Goal: Find specific page/section: Find specific page/section

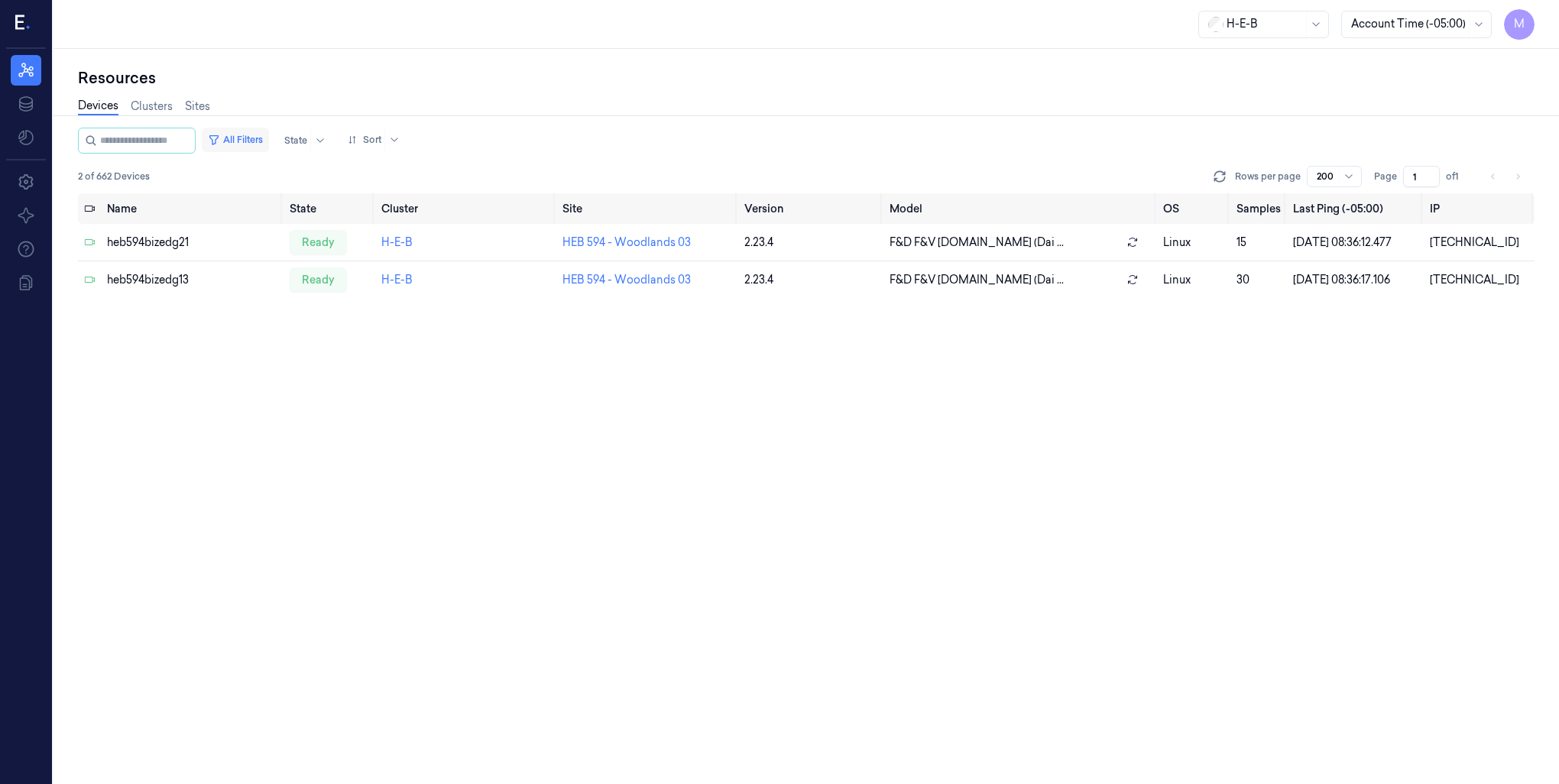
click at [268, 141] on button "All Filters" at bounding box center [236, 140] width 68 height 25
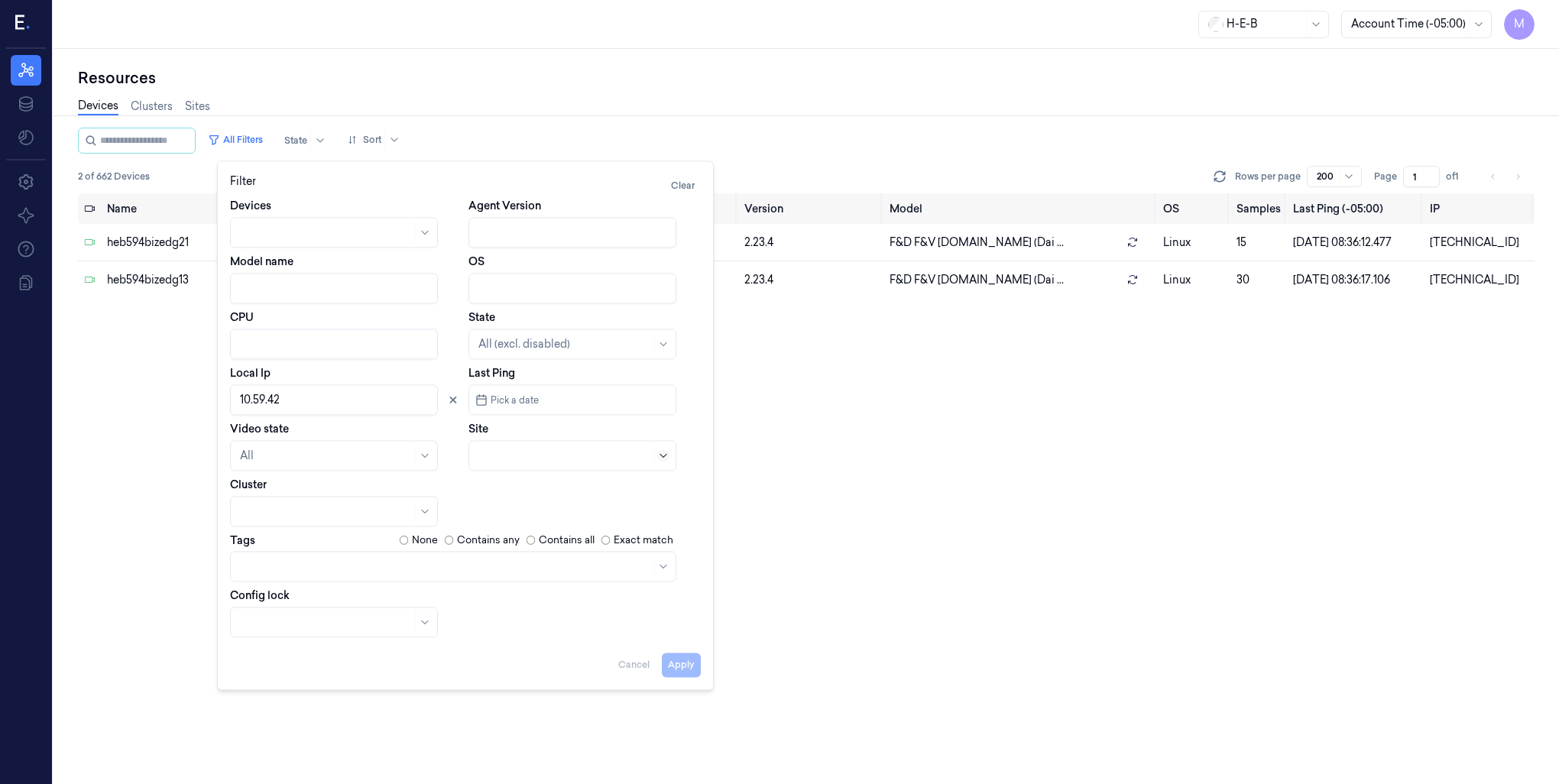
click at [666, 460] on icon at bounding box center [663, 455] width 12 height 12
click at [502, 454] on div at bounding box center [565, 456] width 172 height 16
click at [450, 399] on icon at bounding box center [453, 400] width 11 height 11
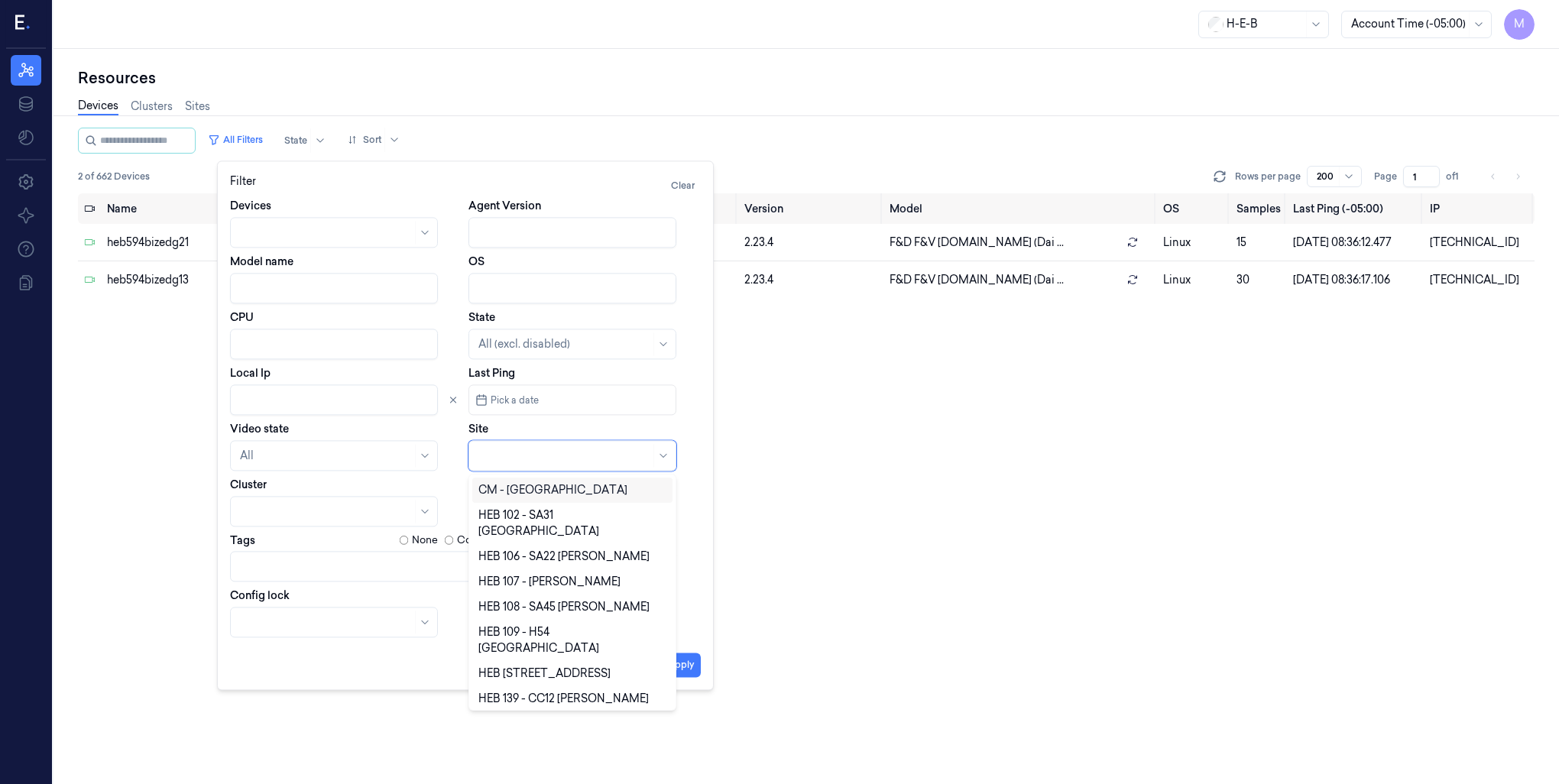
click at [483, 450] on div at bounding box center [565, 456] width 172 height 16
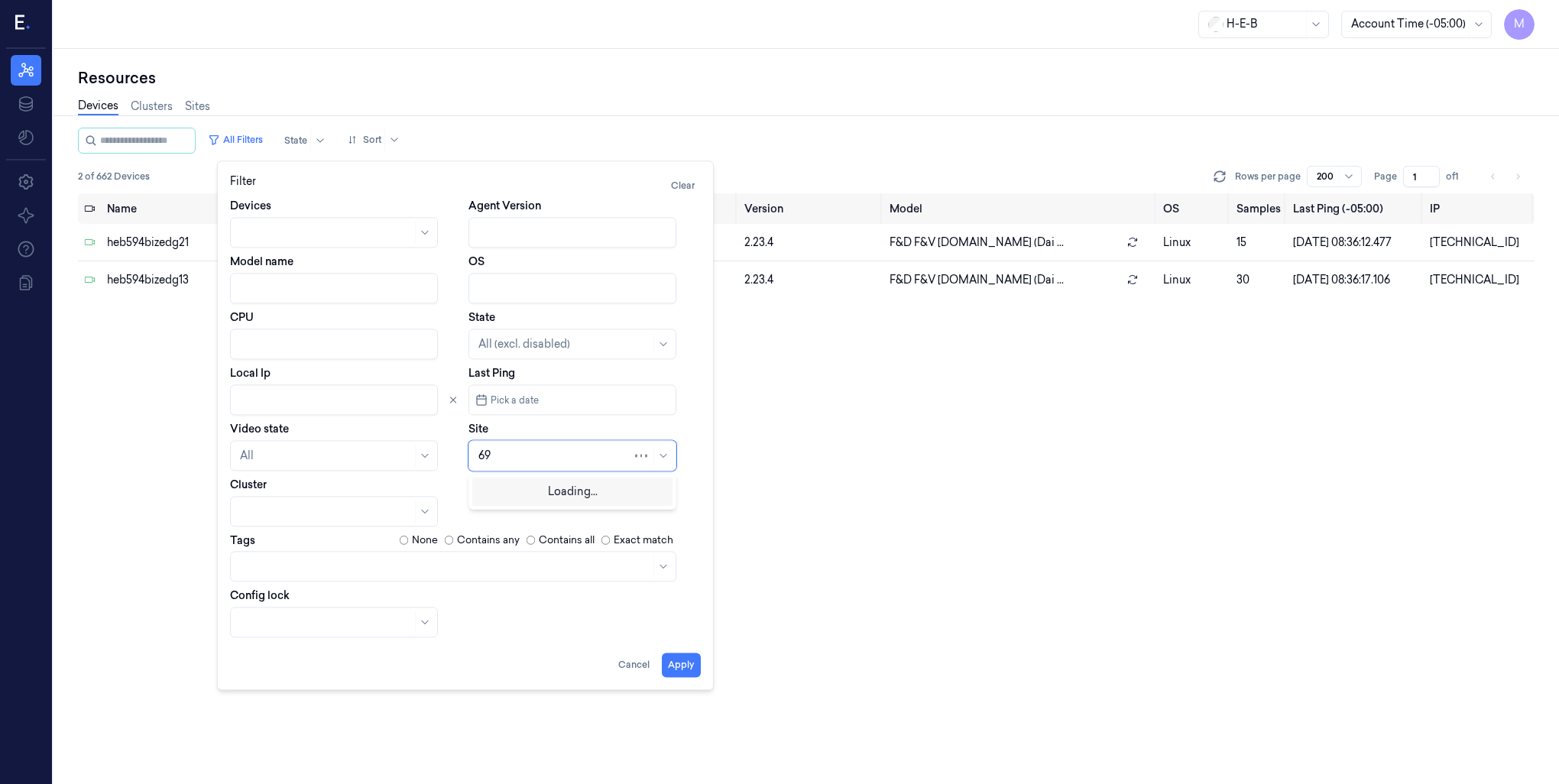
type input "697"
click at [491, 490] on div "HEB 697 - League City" at bounding box center [535, 491] width 112 height 16
click at [674, 679] on div "Filter Clear Devices Agent Version Model name OS CPU State All (excl. disabled)…" at bounding box center [466, 426] width 497 height 530
click at [675, 671] on button "Apply" at bounding box center [681, 664] width 39 height 25
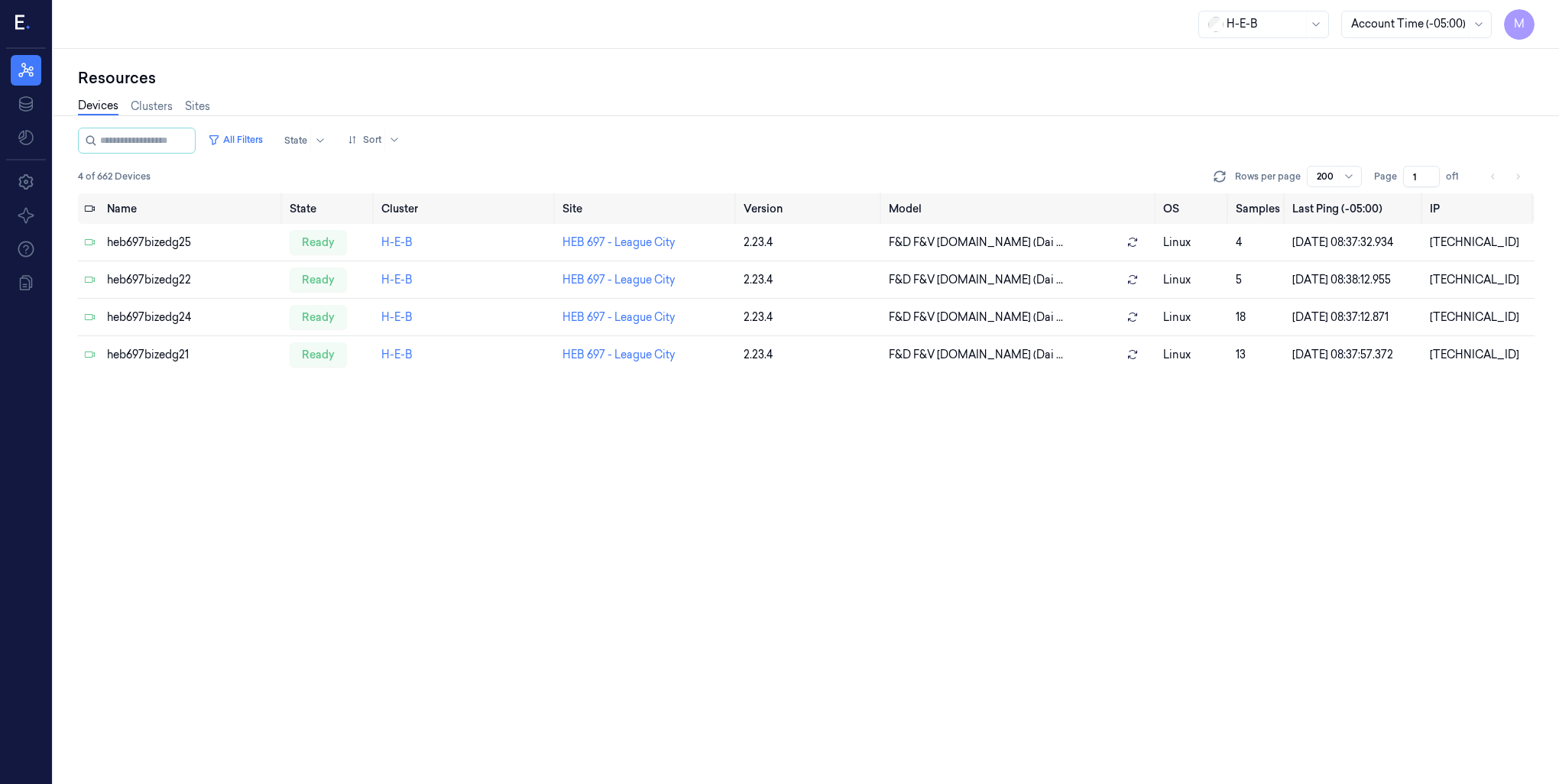
click at [252, 142] on button "All Filters" at bounding box center [236, 140] width 68 height 25
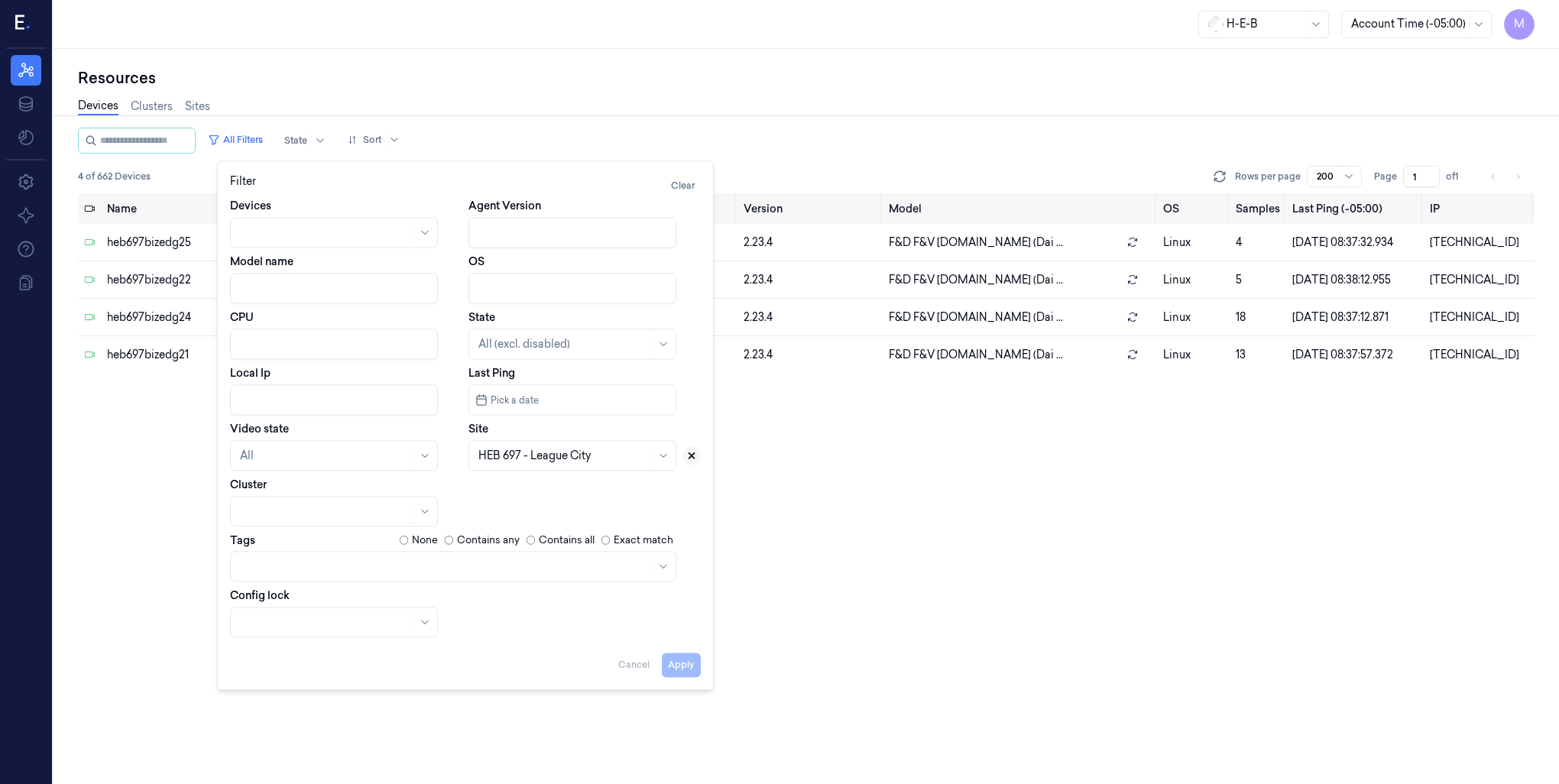
click at [694, 459] on icon at bounding box center [692, 456] width 11 height 11
click at [600, 461] on div at bounding box center [556, 456] width 154 height 16
type input "596"
click at [557, 497] on div "HEB [STREET_ADDRESS]" at bounding box center [545, 491] width 133 height 16
click at [679, 668] on button "Apply" at bounding box center [681, 664] width 39 height 25
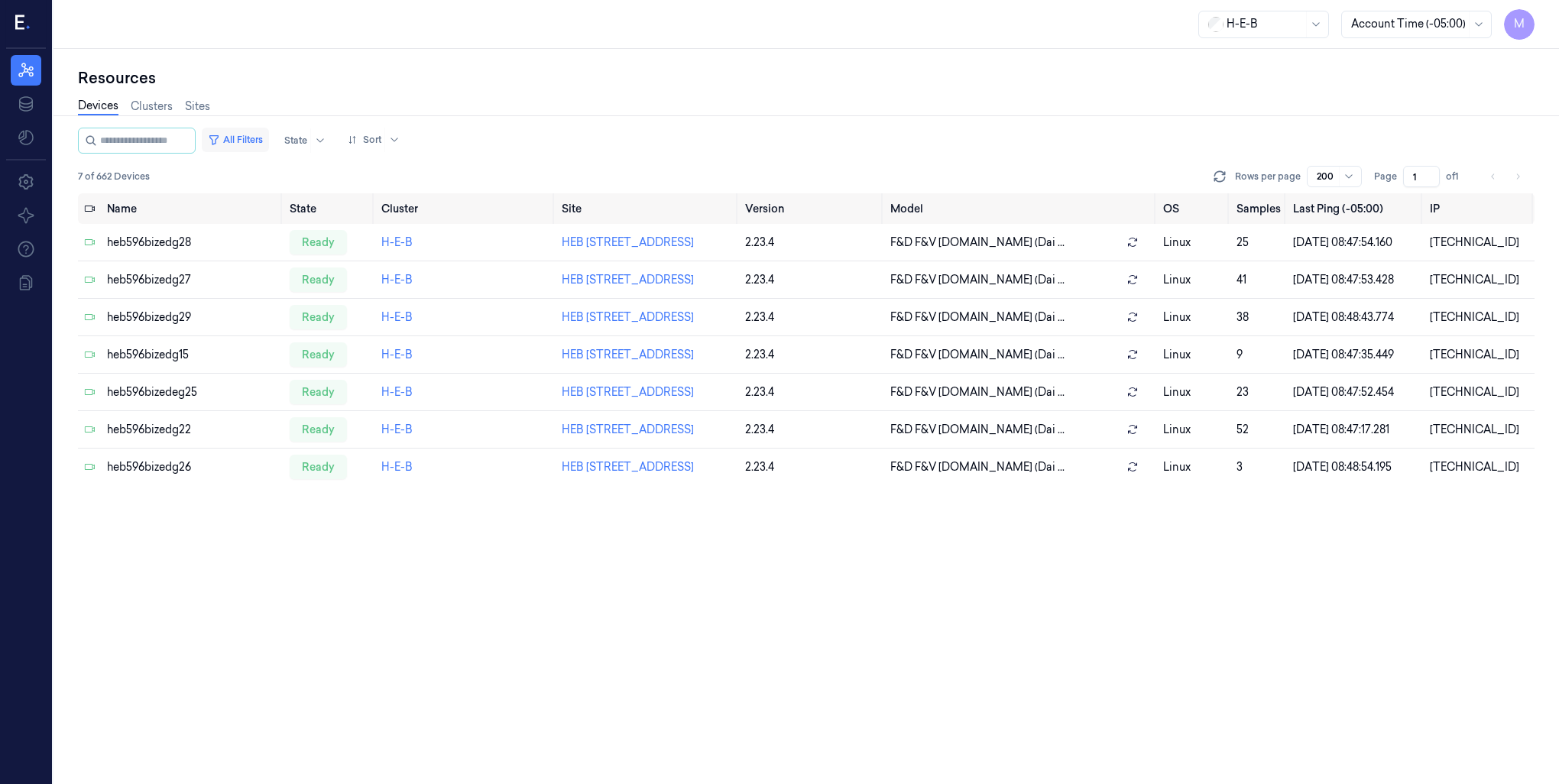
click at [251, 129] on button "All Filters" at bounding box center [236, 140] width 68 height 25
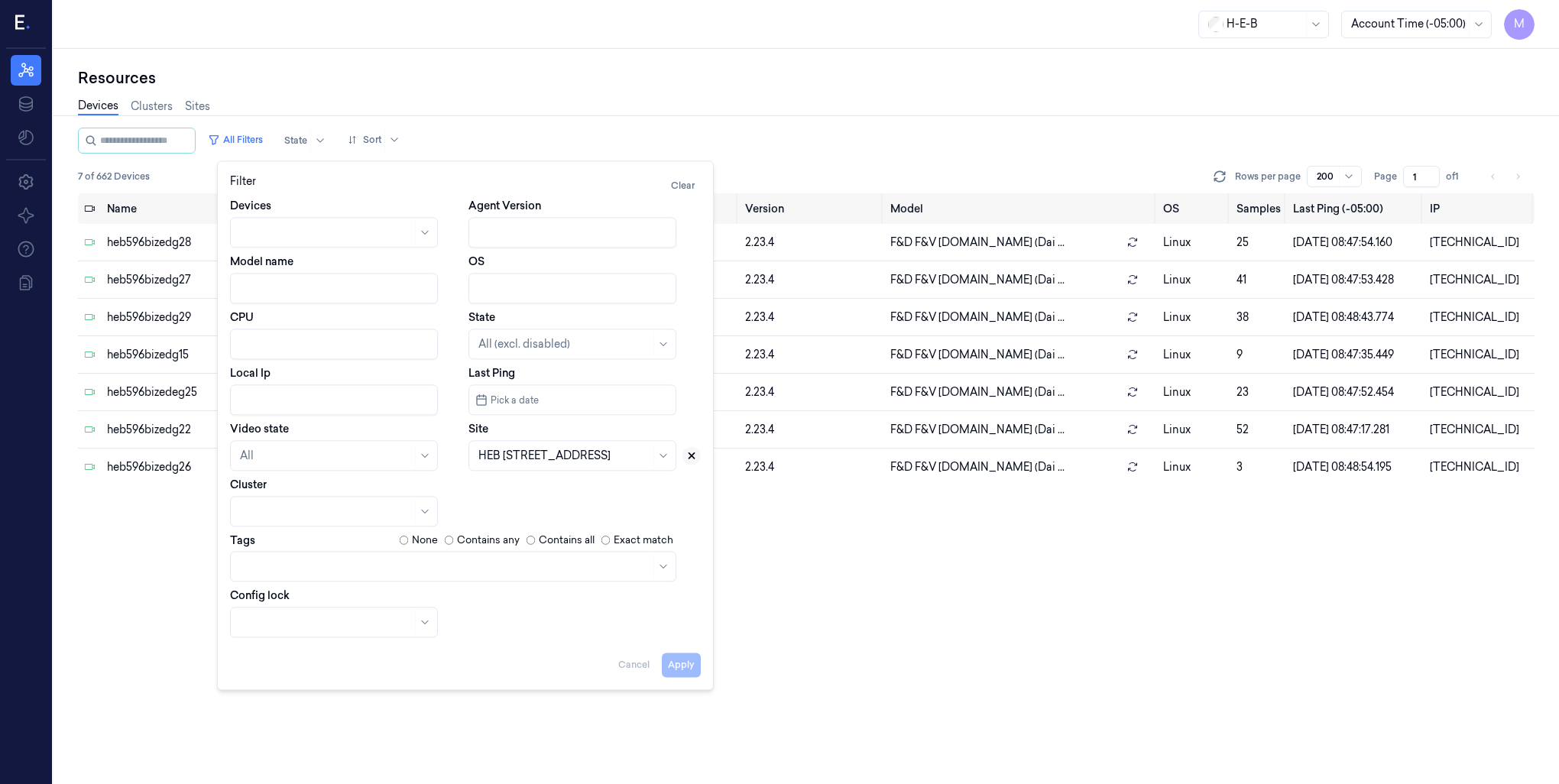
click at [694, 459] on icon at bounding box center [692, 456] width 11 height 11
click at [532, 458] on div at bounding box center [556, 456] width 154 height 16
type input "749"
click at [529, 487] on div "HEB 749 - H68 FM 1093" at bounding box center [537, 491] width 117 height 16
click at [690, 665] on button "Apply" at bounding box center [681, 664] width 39 height 25
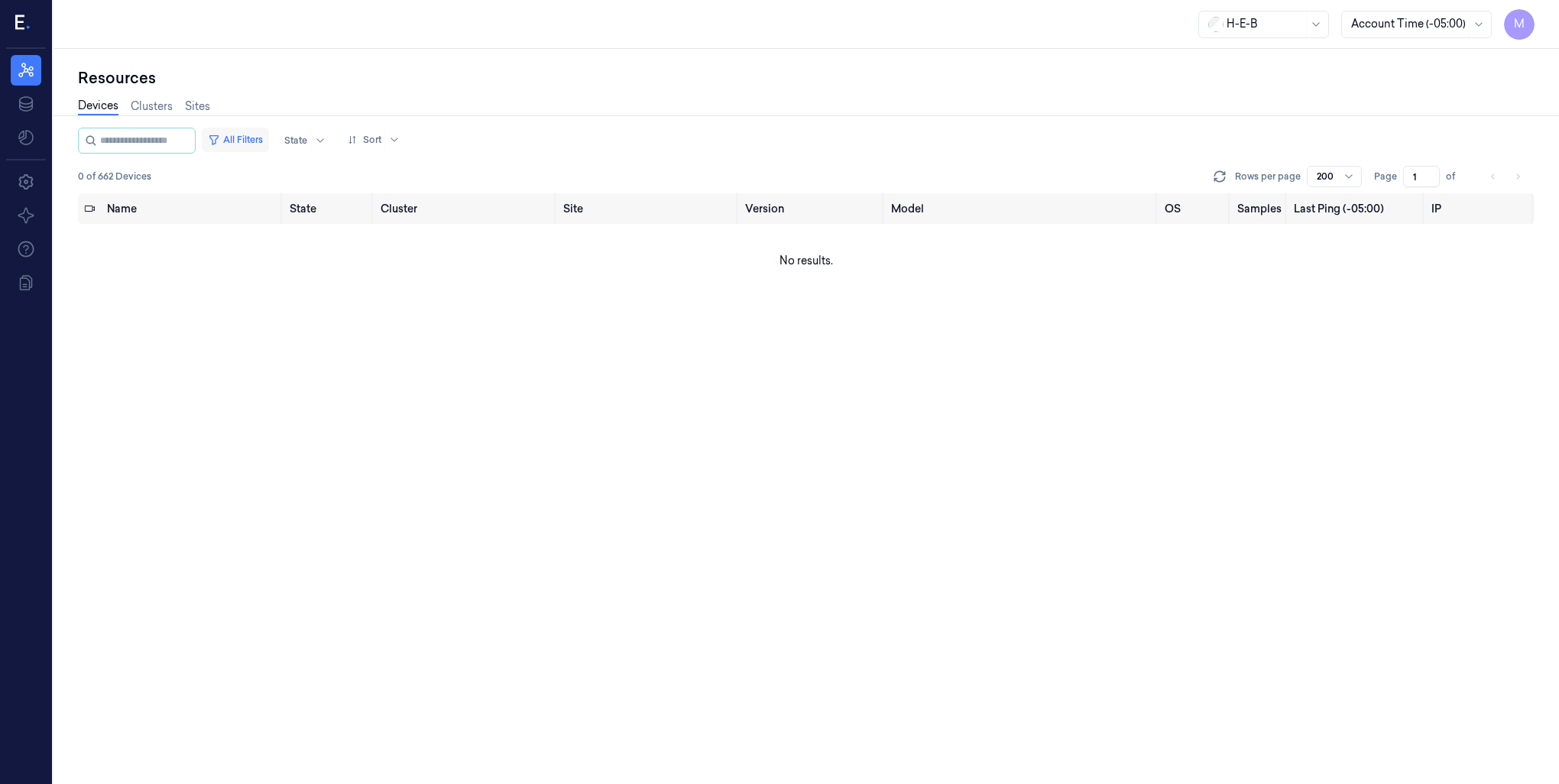
click at [260, 141] on button "All Filters" at bounding box center [236, 140] width 68 height 25
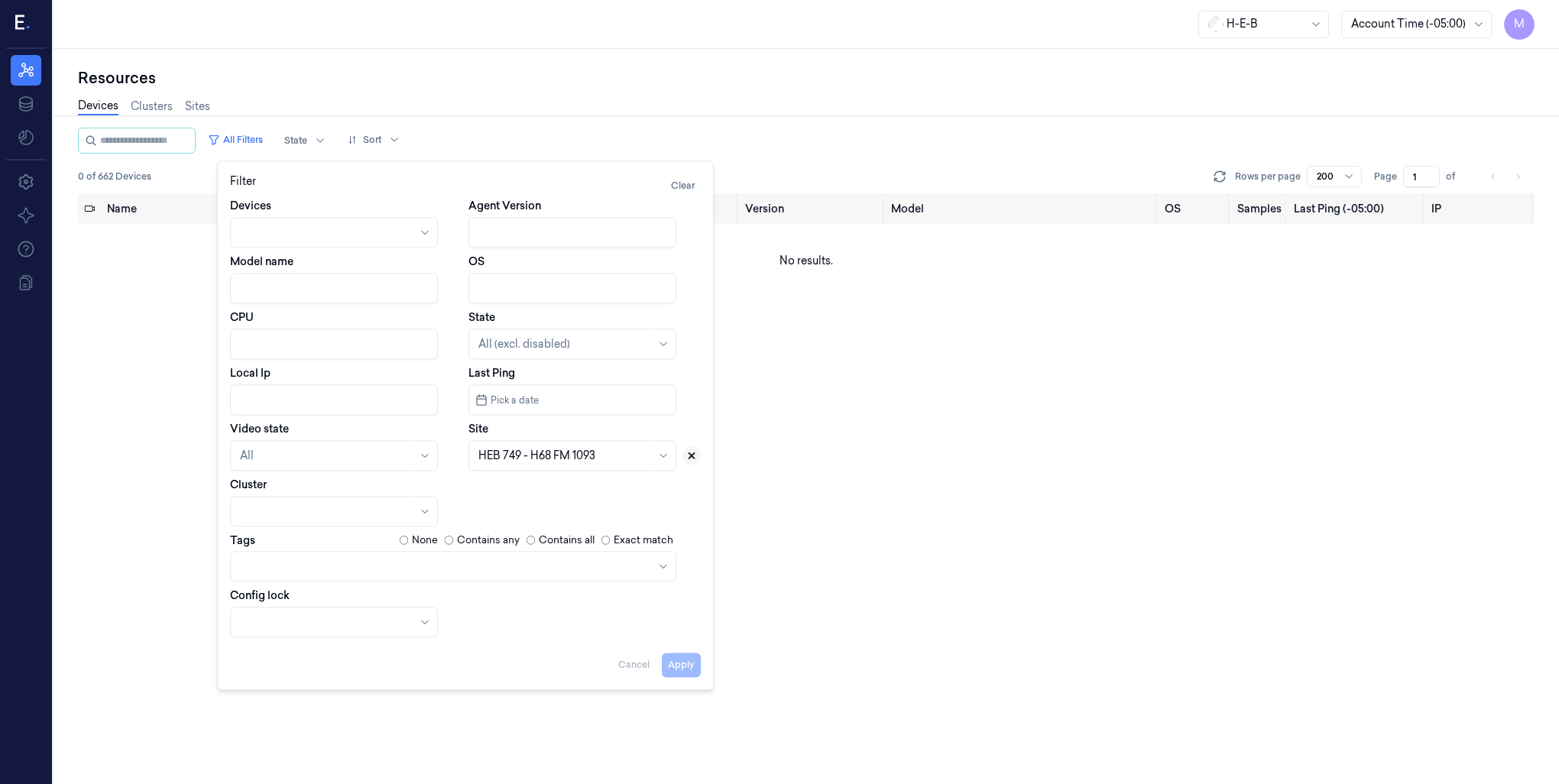
click at [691, 451] on icon at bounding box center [692, 456] width 11 height 11
click at [627, 455] on div at bounding box center [565, 456] width 172 height 16
type input "760"
click at [551, 494] on div "HEB 760 - Manvel" at bounding box center [525, 491] width 91 height 16
click at [680, 665] on button "Apply" at bounding box center [681, 664] width 39 height 25
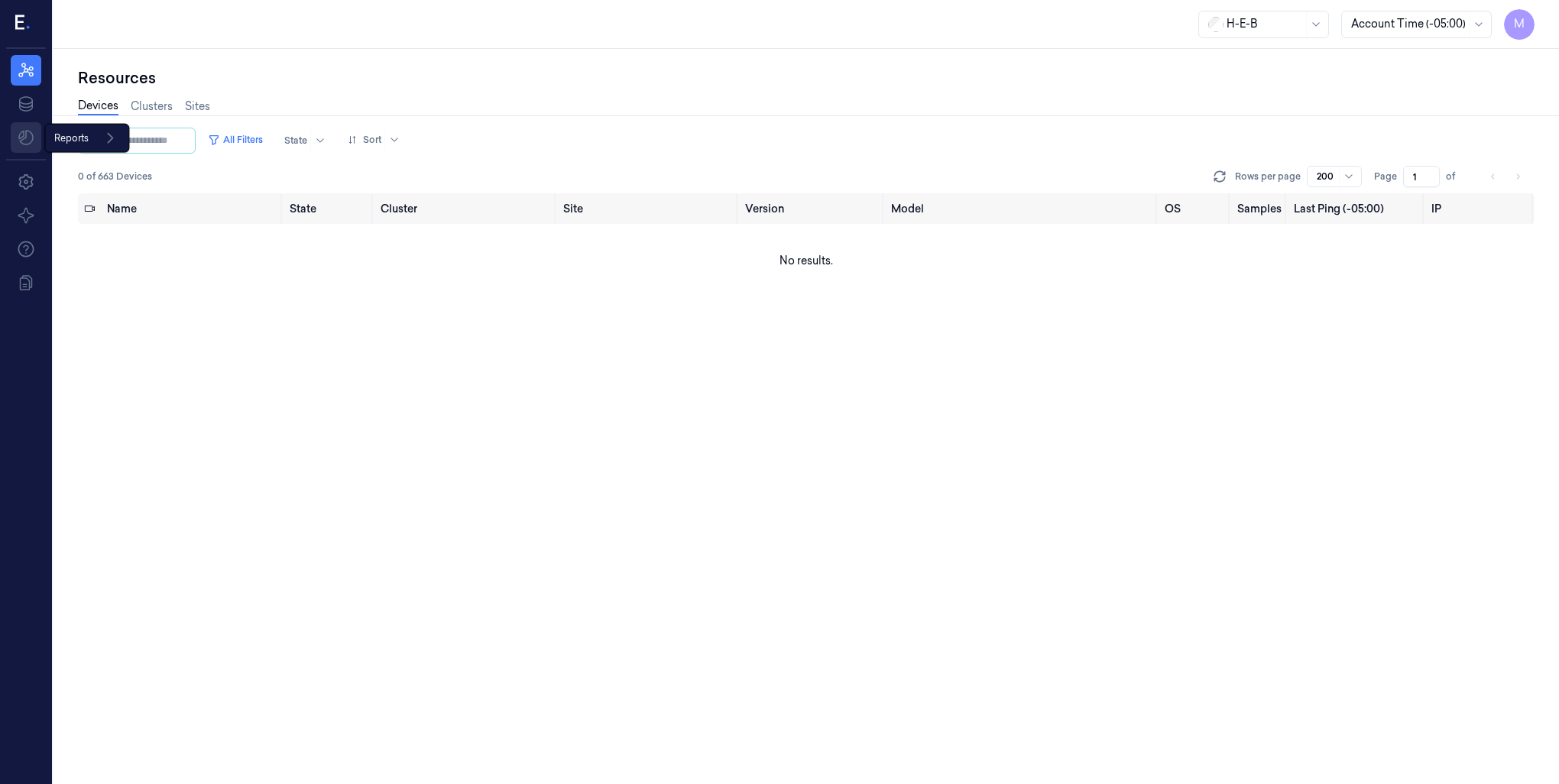
click at [25, 139] on html "M Resources Data Reports Reports Settings About Support Documentation H-E-B Acc…" at bounding box center [780, 392] width 1559 height 784
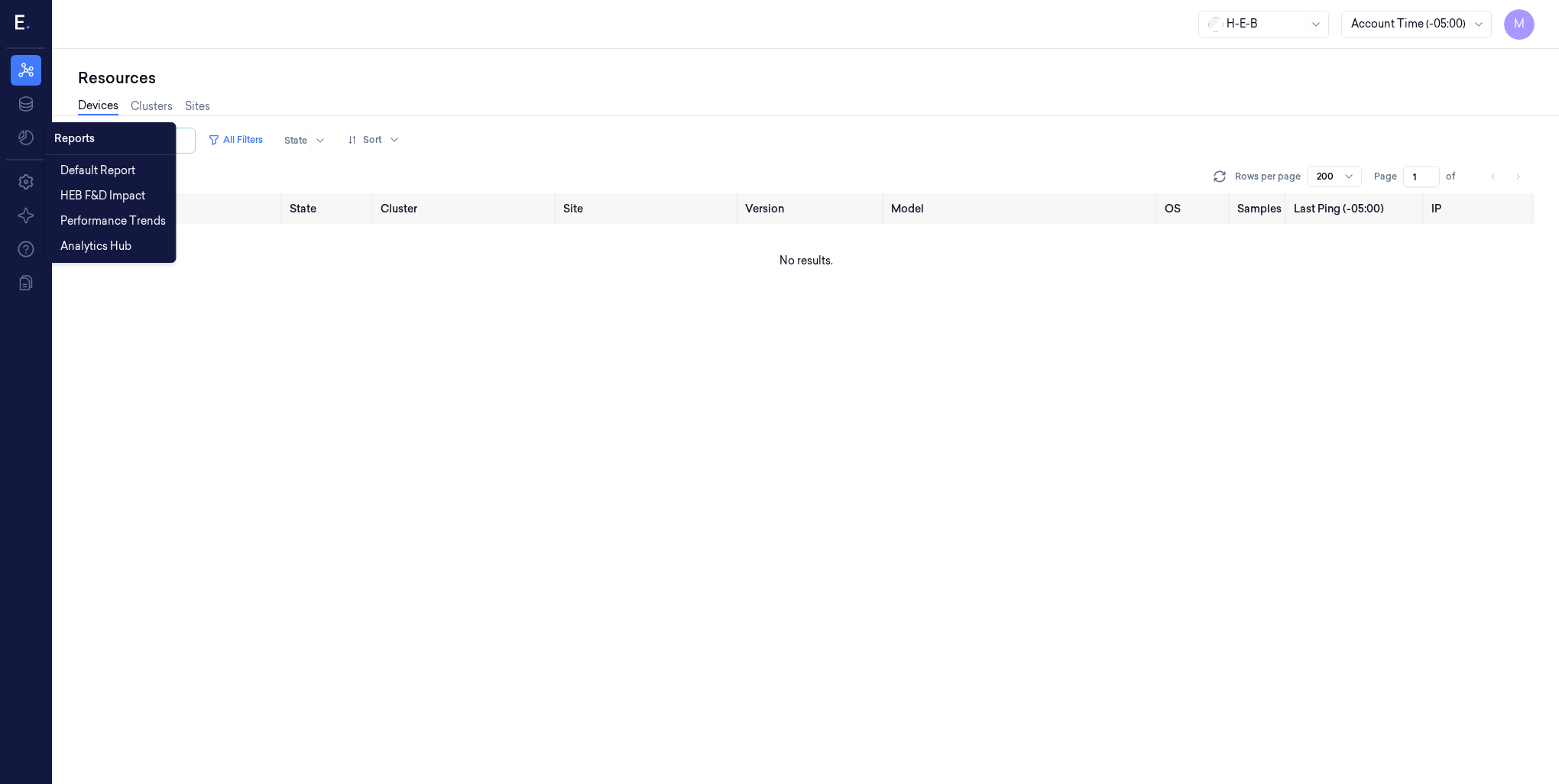
click at [77, 143] on div "Reports" at bounding box center [110, 139] width 123 height 26
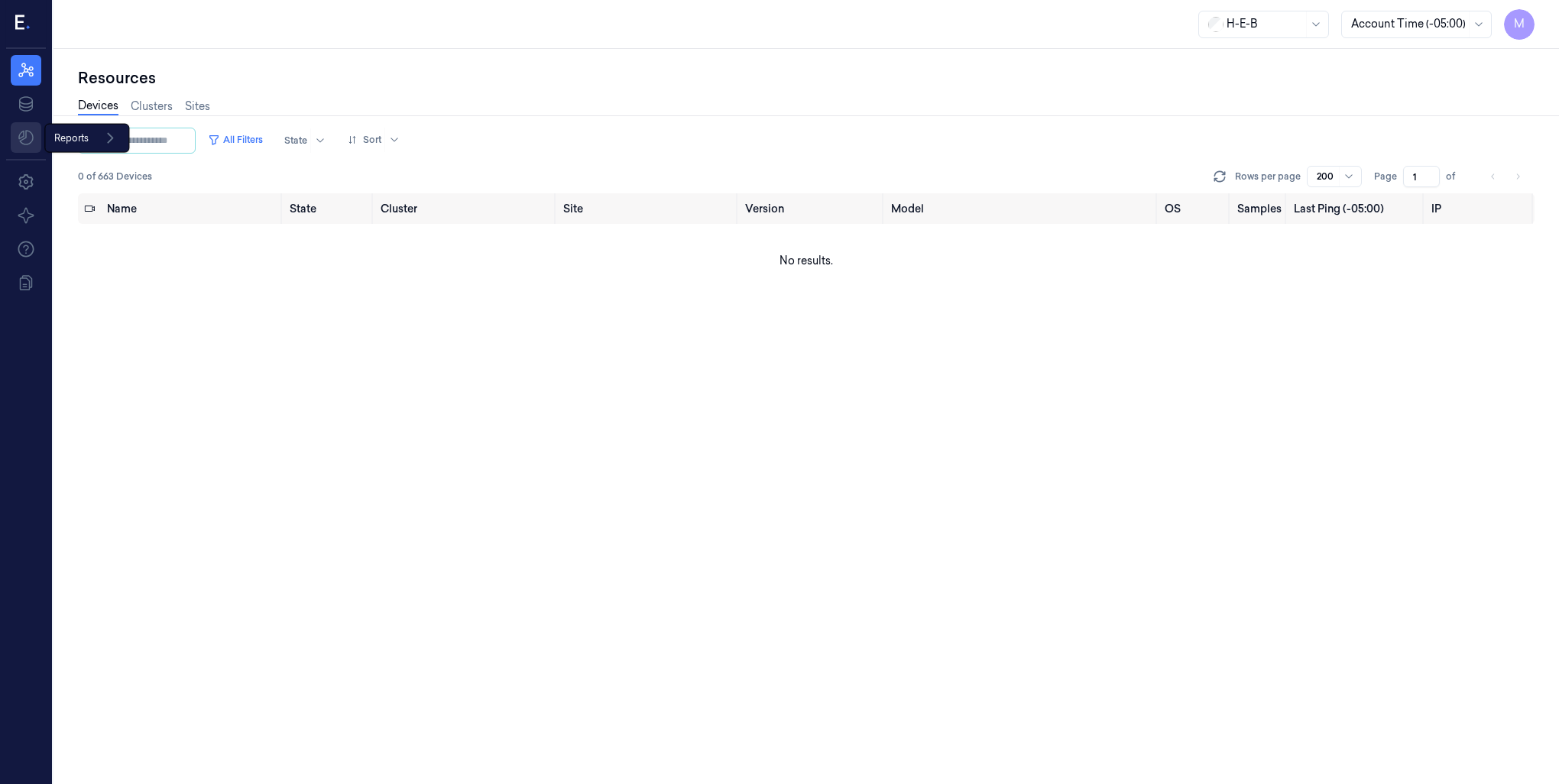
click at [27, 145] on html "M Resources Data Reports Reports Settings About Support Documentation H-E-B Acc…" at bounding box center [780, 392] width 1559 height 784
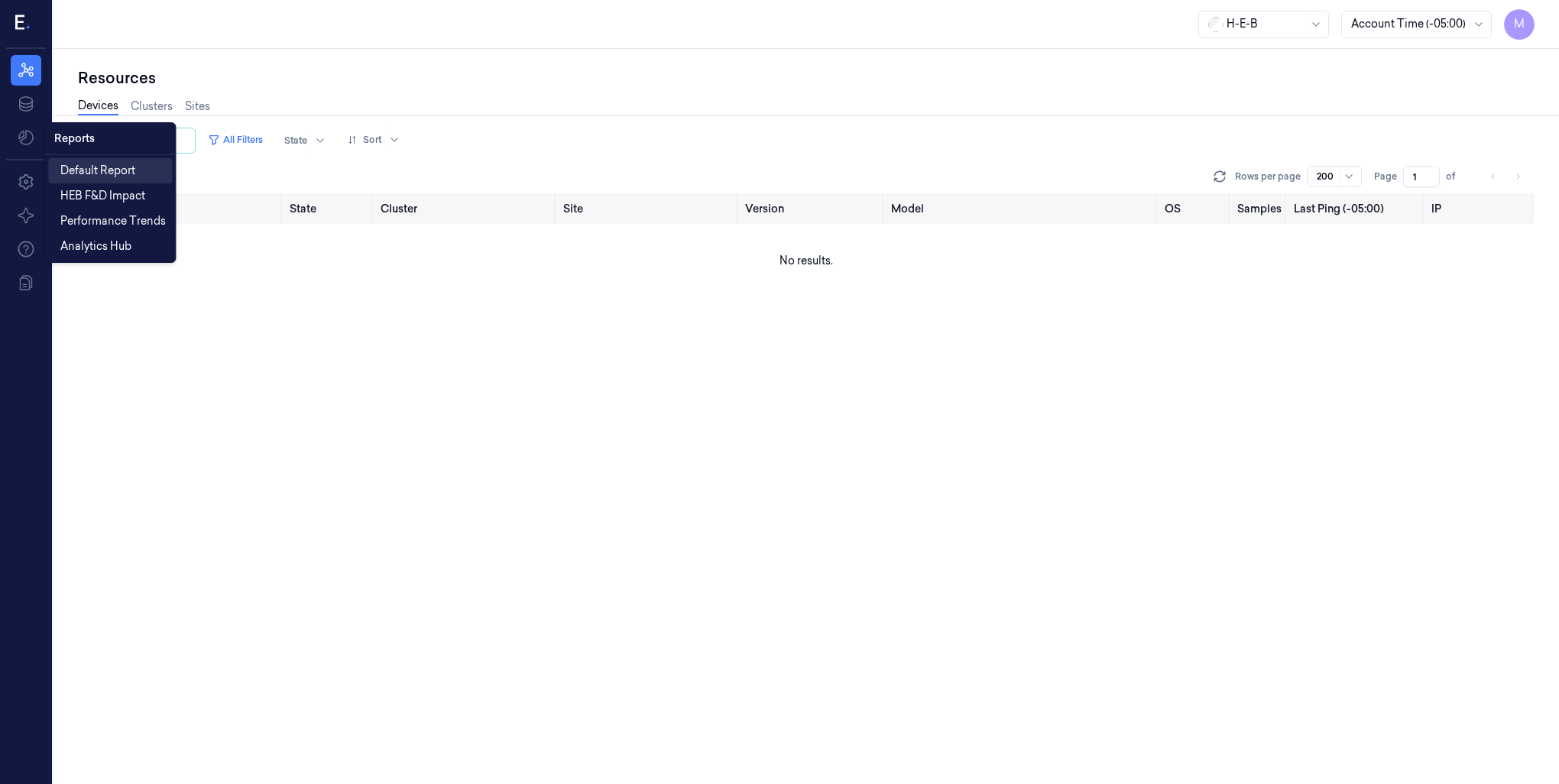
click at [109, 171] on span "Default Report" at bounding box center [98, 171] width 75 height 16
